Goal: Browse casually

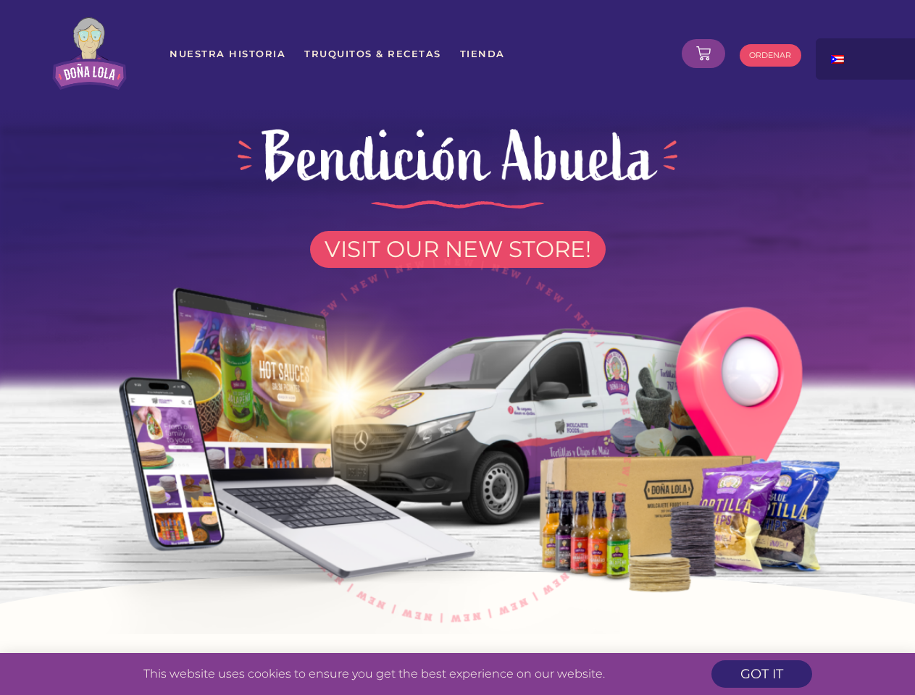
click at [457, 348] on img at bounding box center [458, 432] width 824 height 403
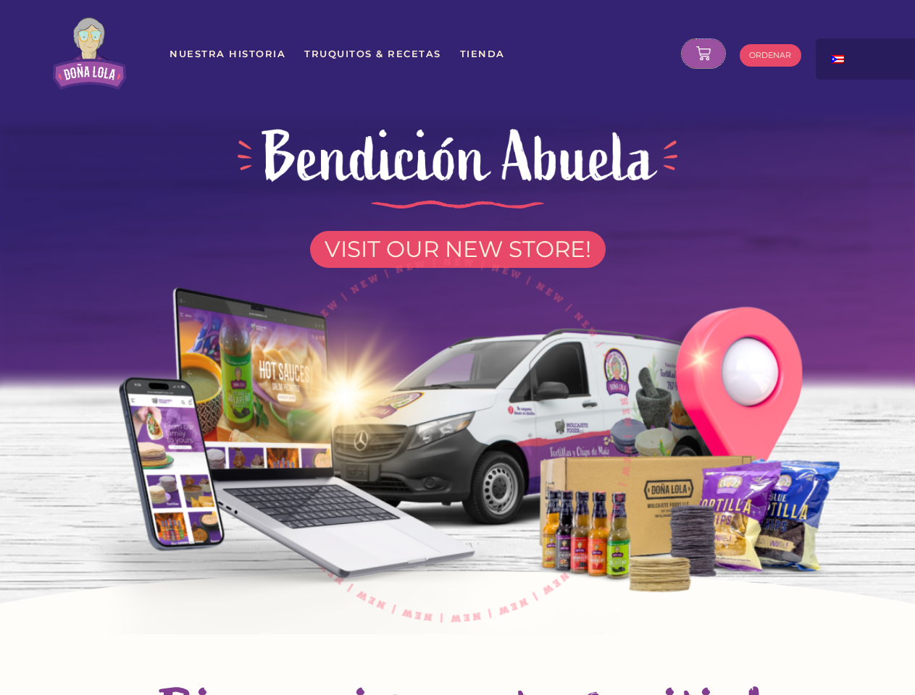
click at [703, 54] on icon at bounding box center [703, 53] width 14 height 14
click at [867, 59] on div at bounding box center [888, 53] width 145 height 30
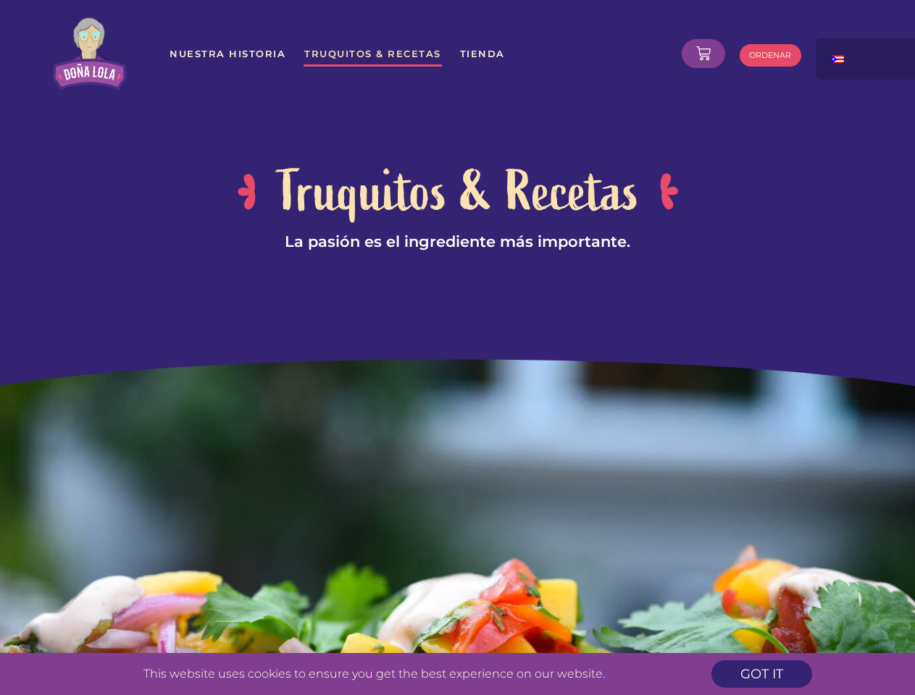
click at [457, 348] on div at bounding box center [457, 188] width 915 height 342
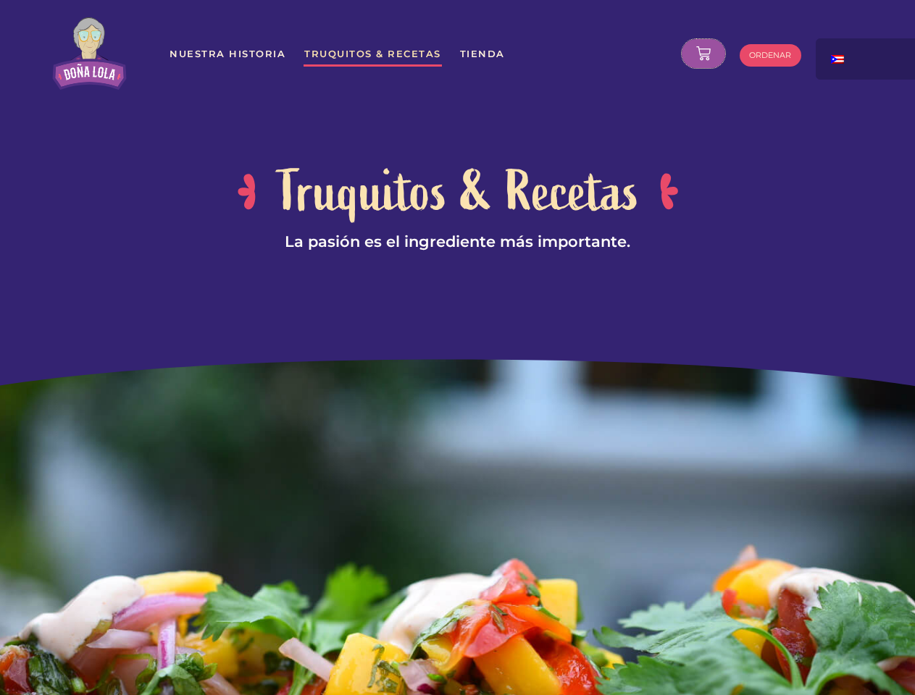
click at [703, 54] on icon at bounding box center [703, 53] width 14 height 14
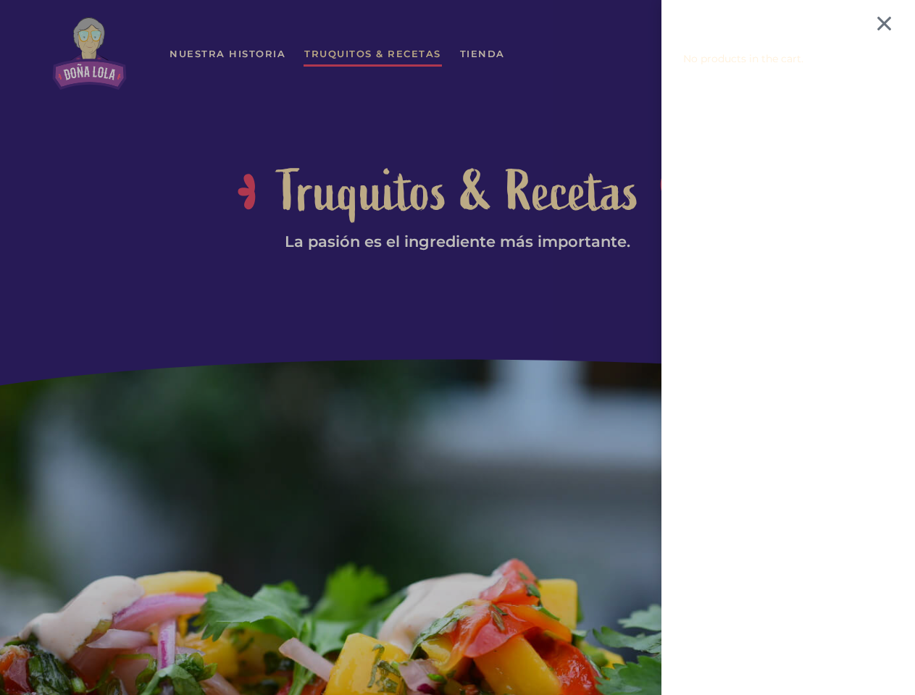
click at [867, 59] on div "No products in the cart." at bounding box center [457, 347] width 915 height 695
